Goal: Task Accomplishment & Management: Manage account settings

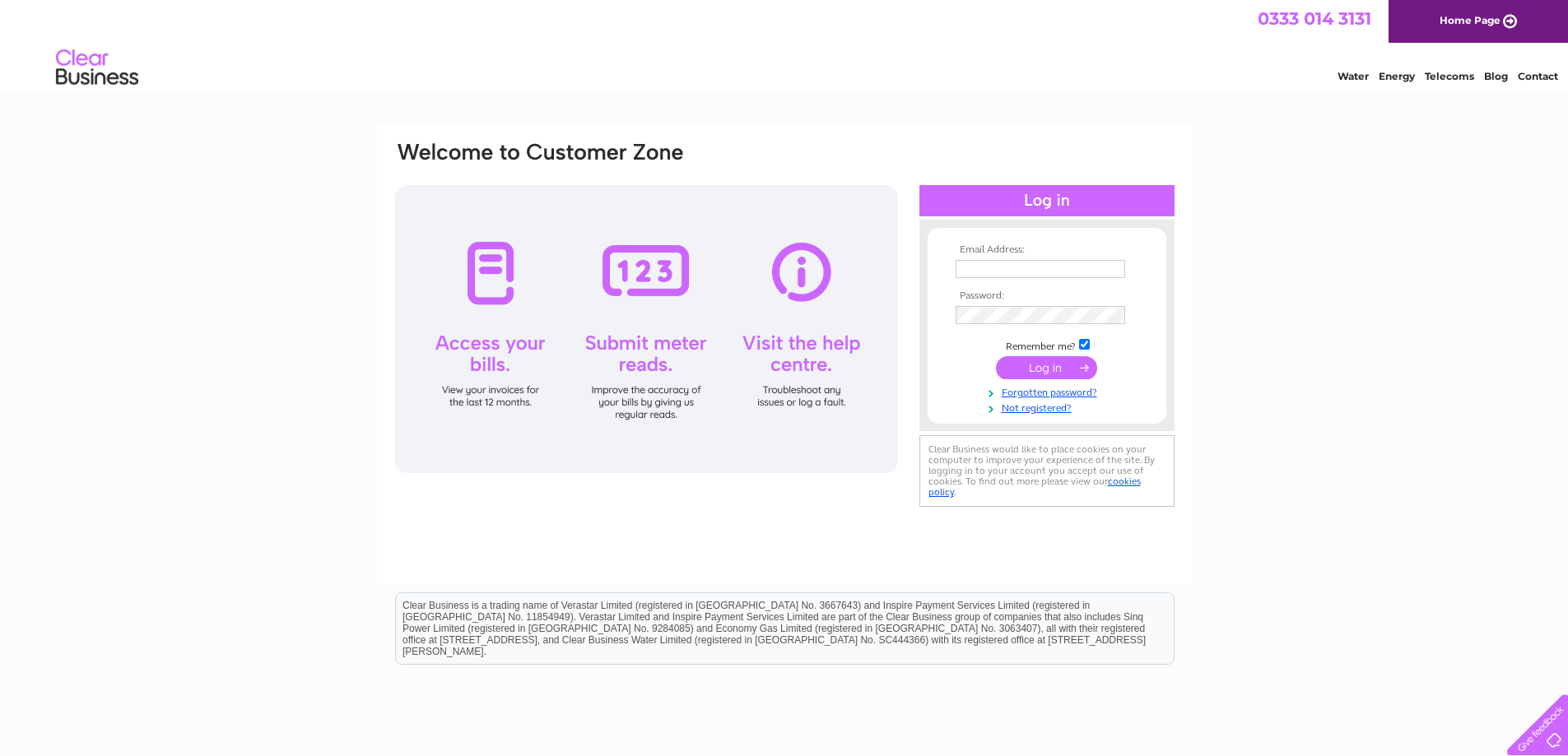
type input "emma.shearer@wernick.co.uk"
click at [1063, 360] on input "submit" at bounding box center [1046, 367] width 101 height 23
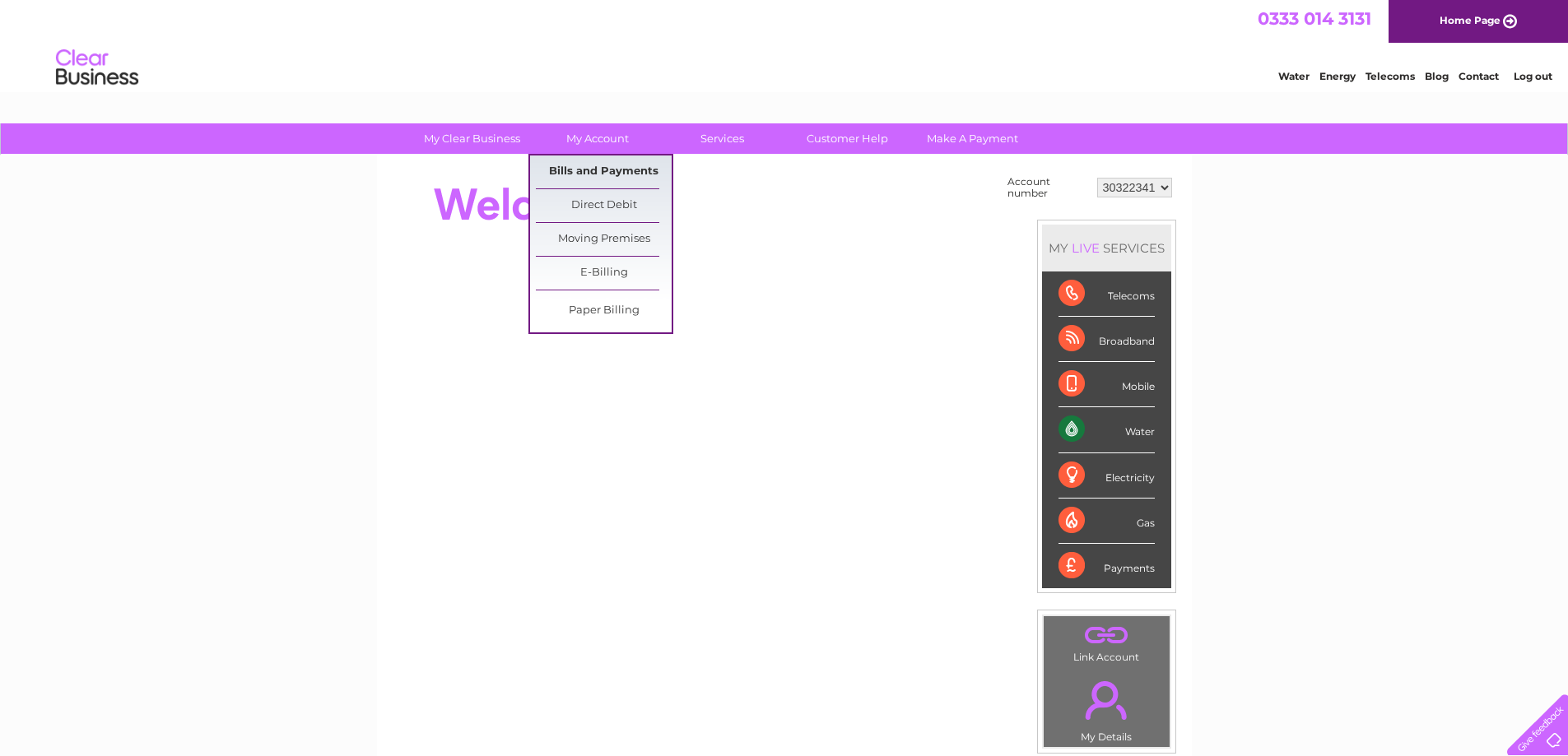
click at [585, 166] on link "Bills and Payments" at bounding box center [603, 172] width 136 height 33
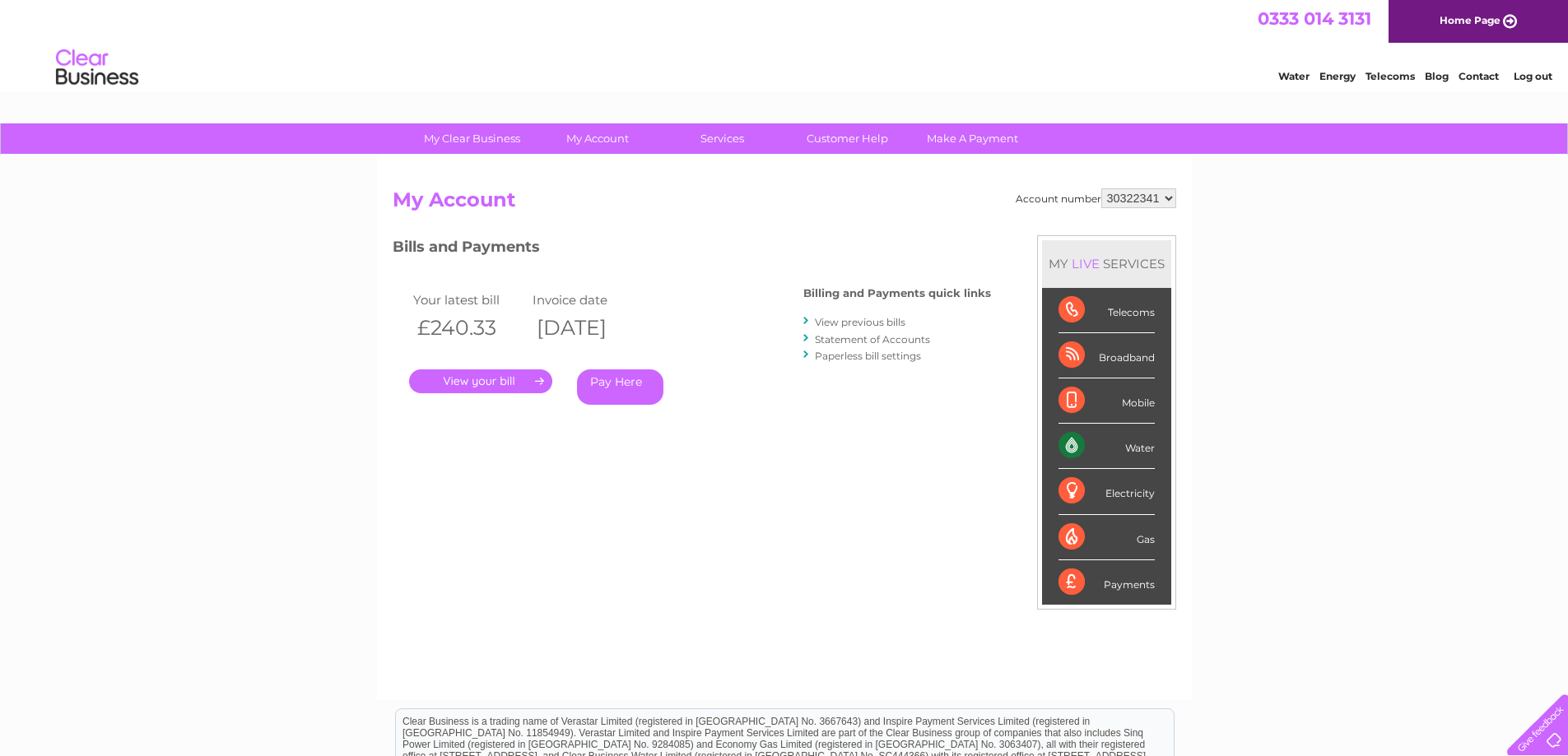
click at [475, 384] on link "." at bounding box center [480, 382] width 143 height 24
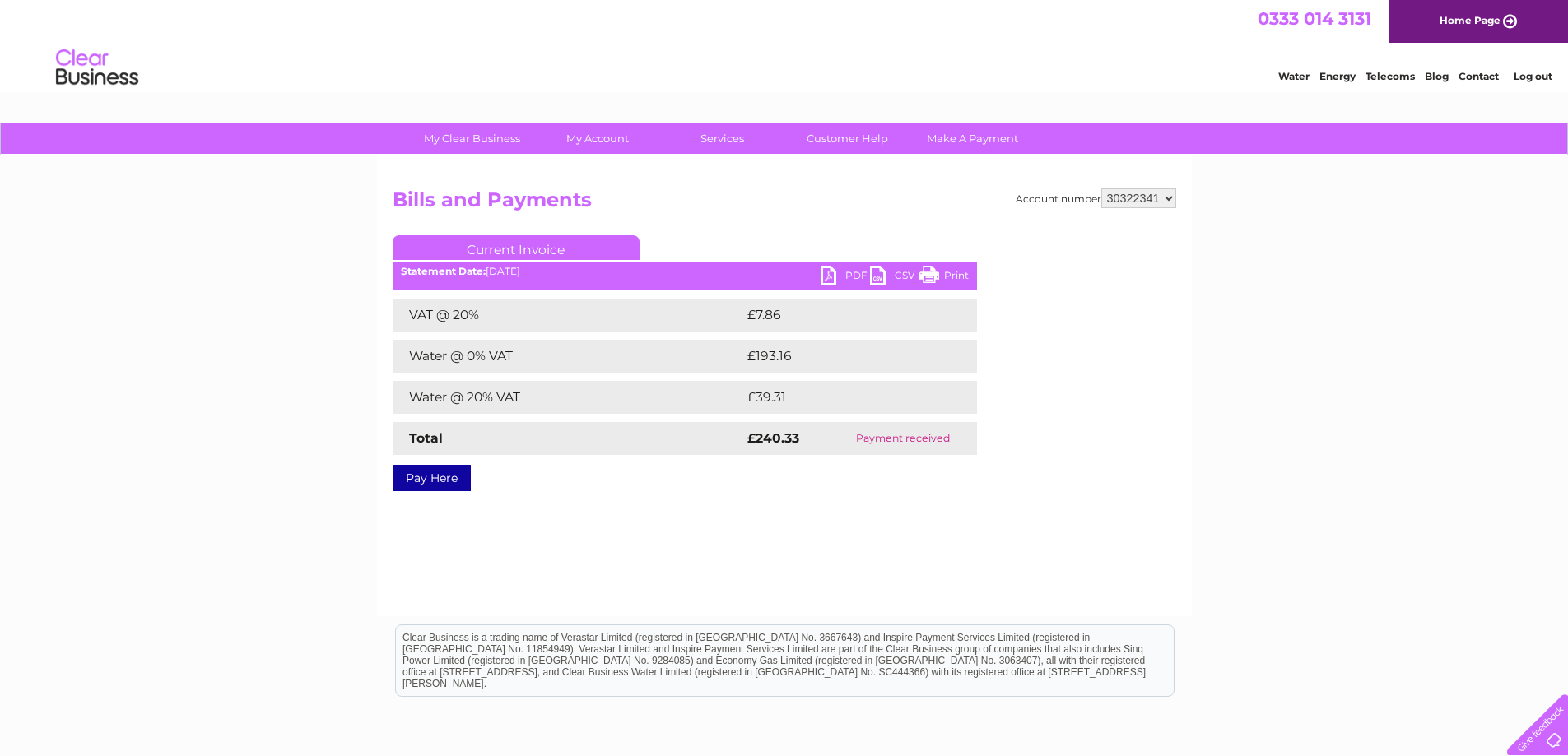
click at [851, 275] on link "PDF" at bounding box center [845, 278] width 49 height 24
